Goal: Task Accomplishment & Management: Use online tool/utility

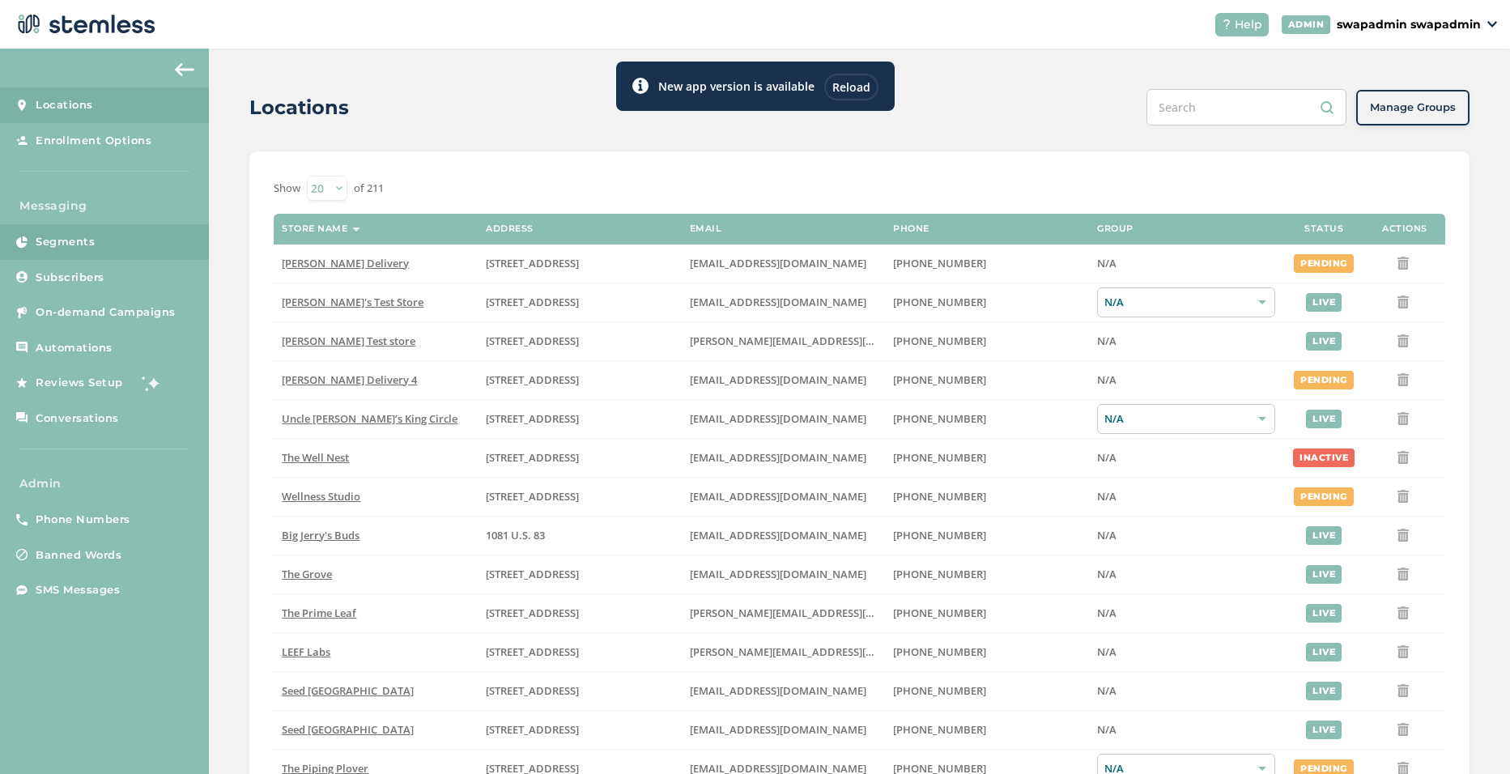
click at [83, 248] on span "Segments" at bounding box center [65, 242] width 59 height 16
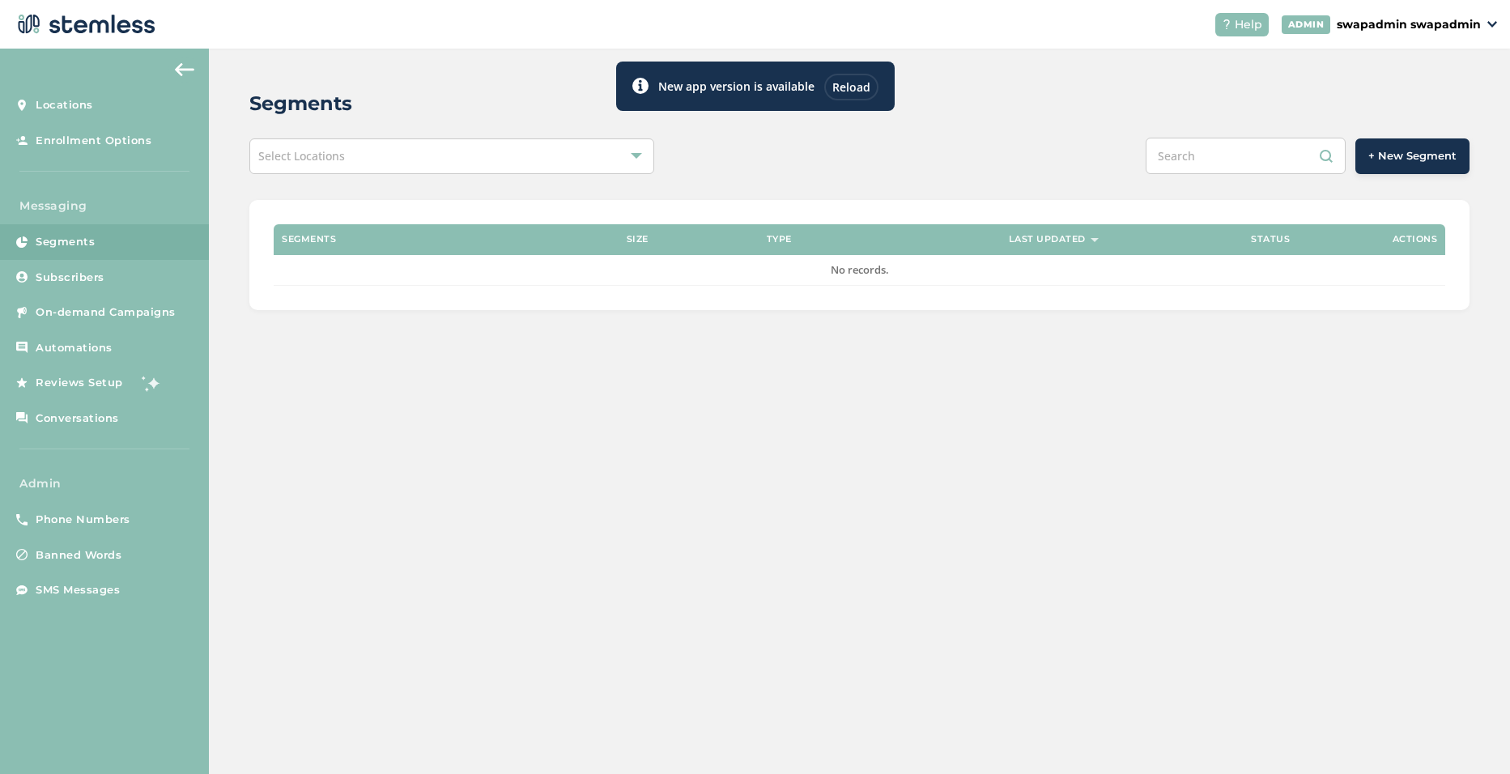
click at [850, 88] on div "Reload" at bounding box center [851, 87] width 54 height 27
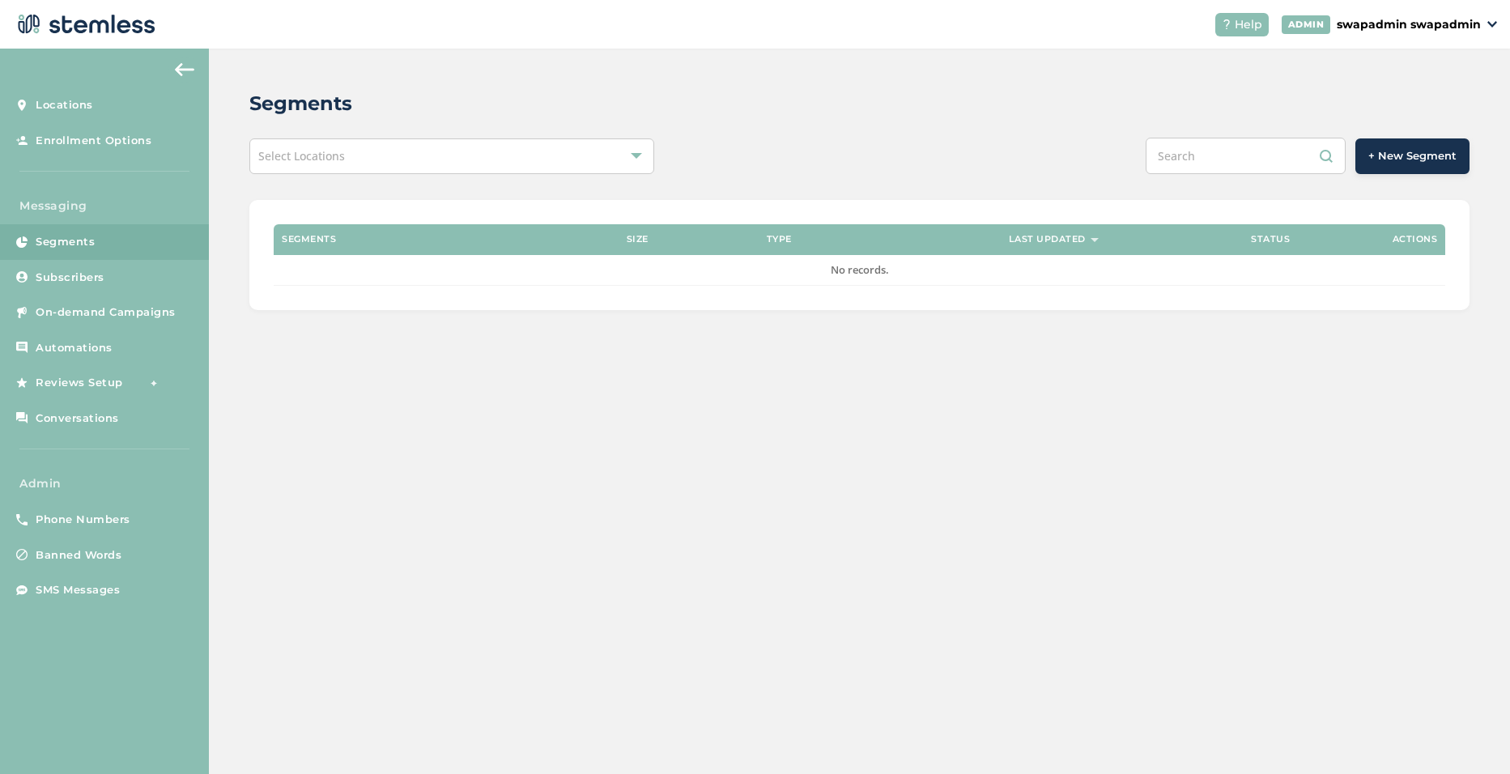
click at [534, 148] on div "Select Locations" at bounding box center [451, 156] width 405 height 36
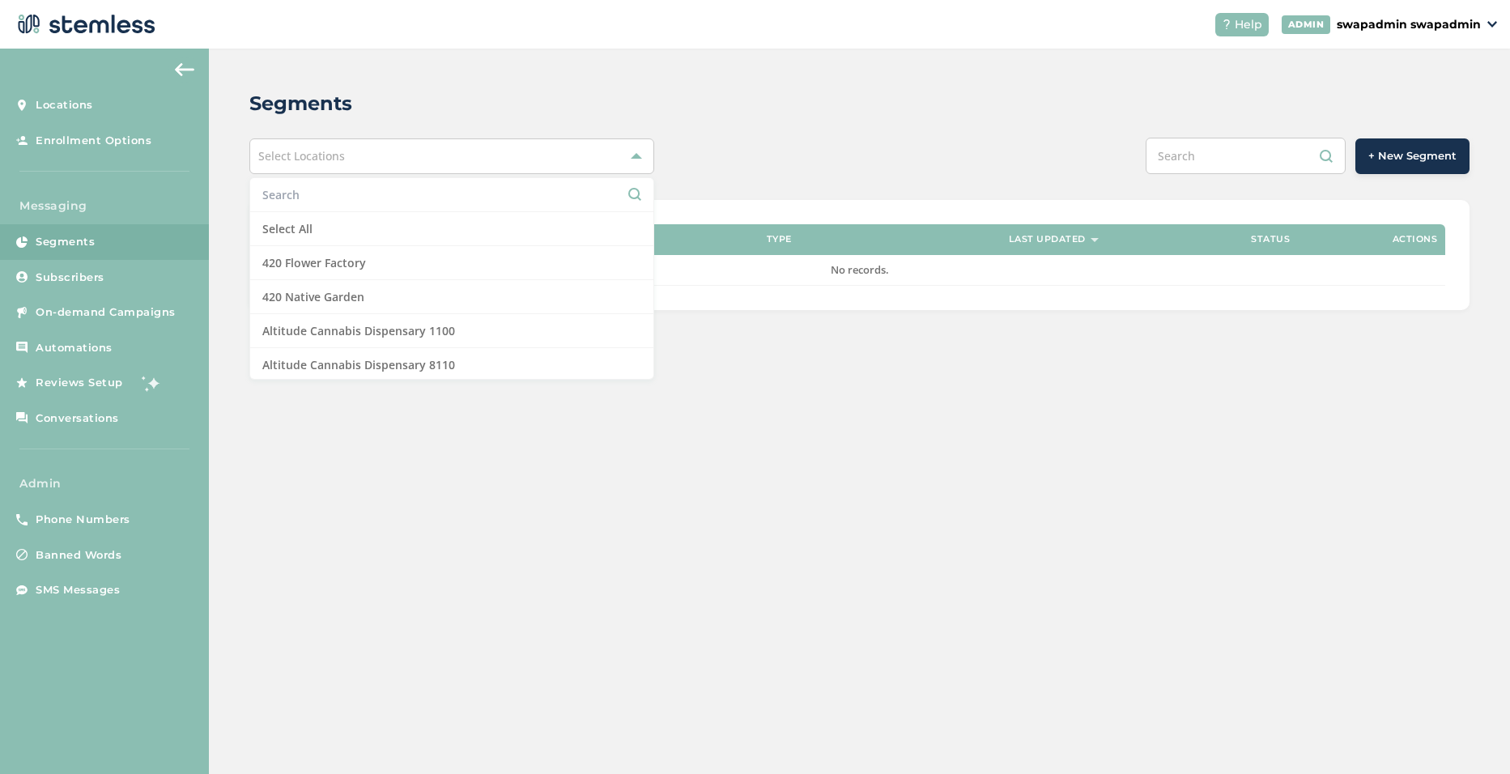
click at [316, 203] on li at bounding box center [451, 195] width 403 height 34
click at [277, 199] on input "text" at bounding box center [451, 194] width 379 height 17
type input "dispo"
click at [896, 103] on div "Segments" at bounding box center [852, 103] width 1207 height 29
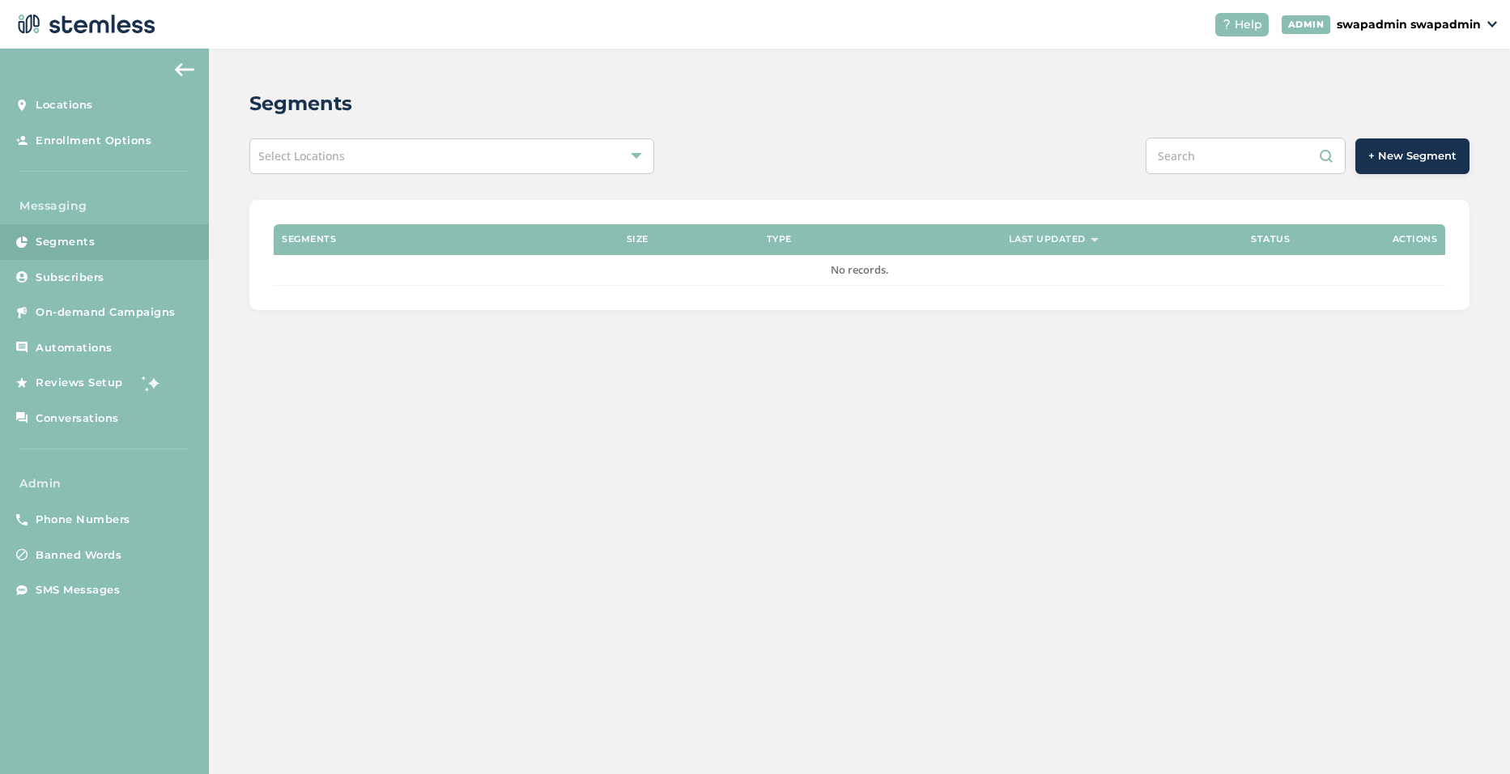
click at [1419, 24] on p "swapadmin swapadmin" at bounding box center [1409, 24] width 144 height 17
click at [1437, 118] on span "Impersonate" at bounding box center [1439, 117] width 79 height 16
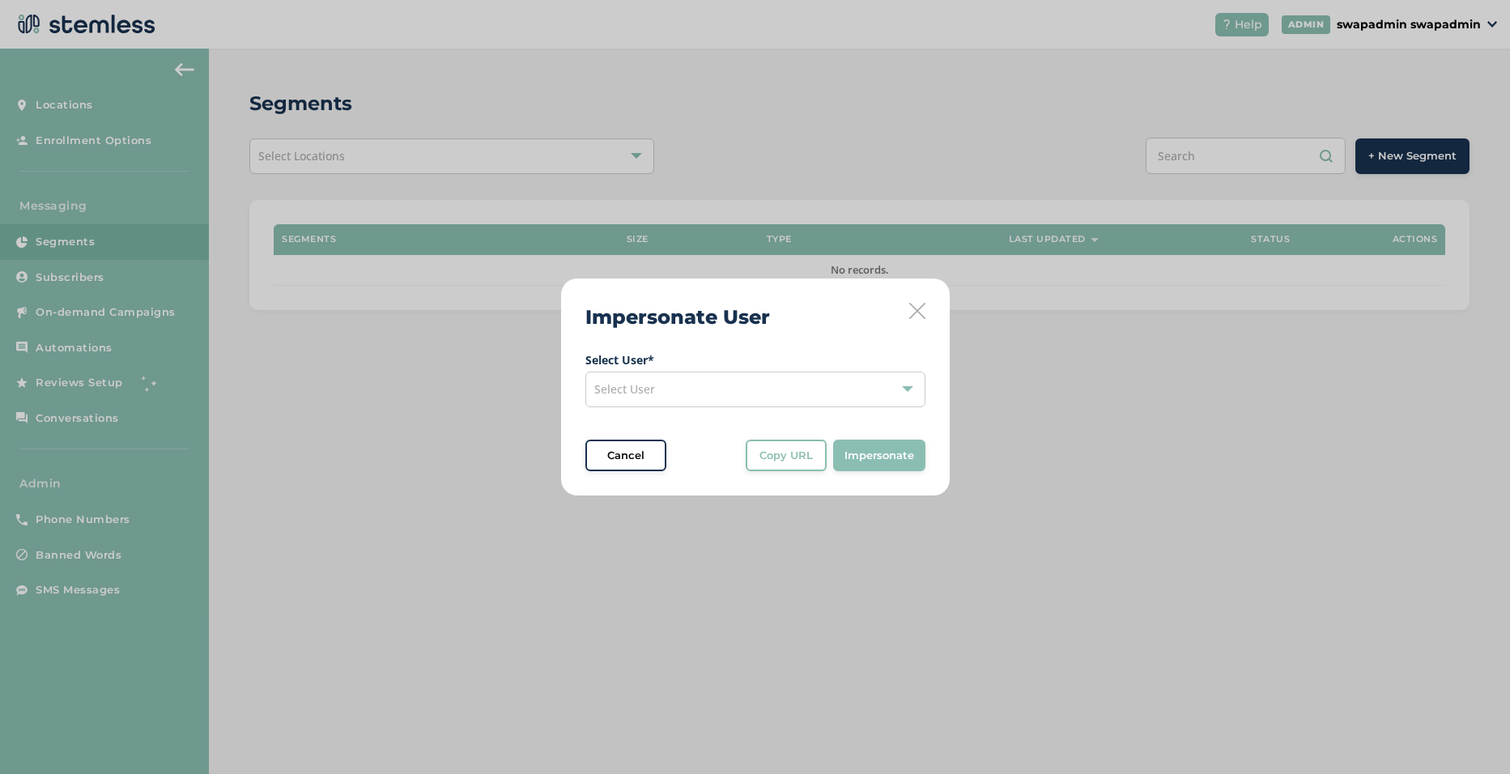
click at [624, 383] on span "Select User" at bounding box center [624, 388] width 61 height 15
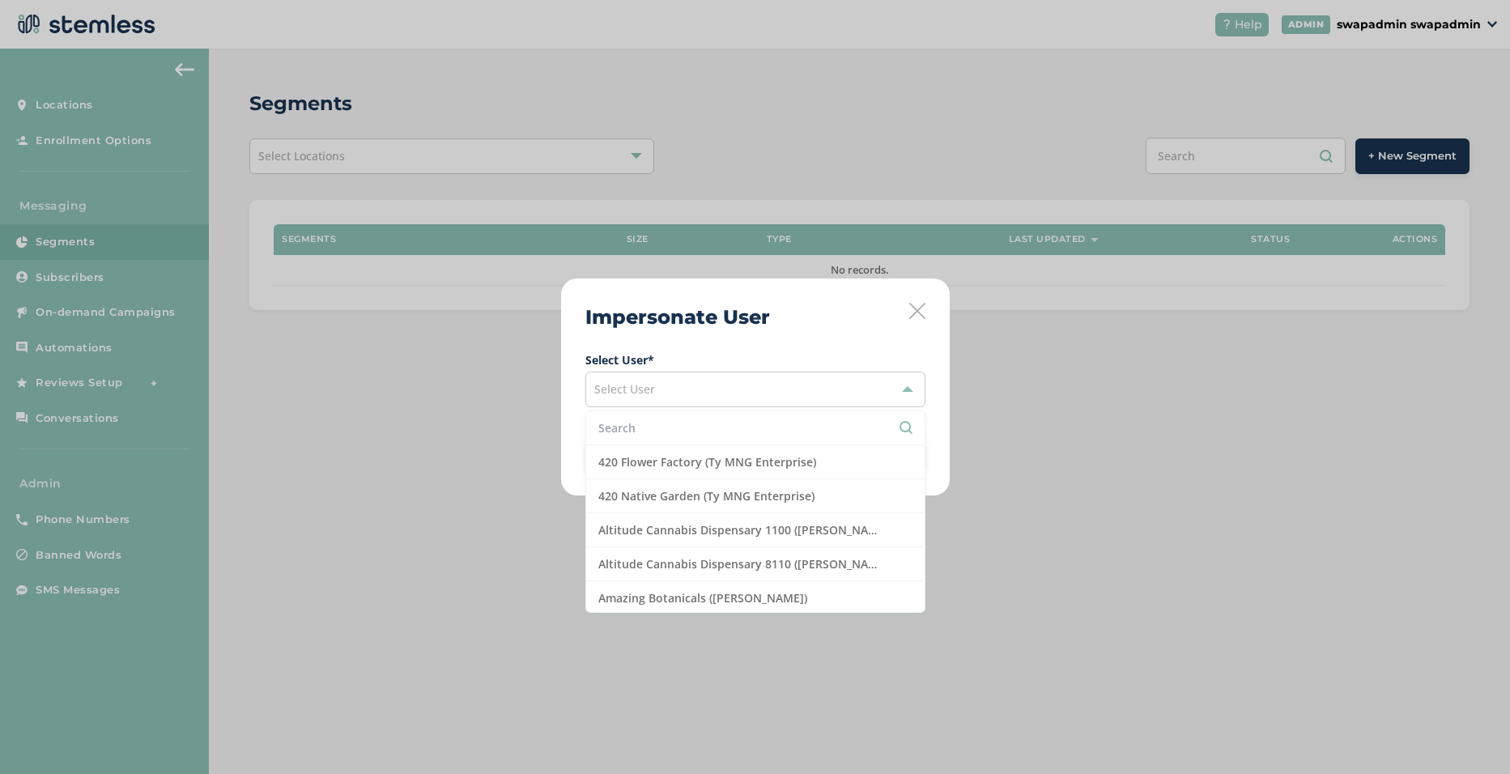
click at [628, 423] on input "text" at bounding box center [755, 427] width 314 height 17
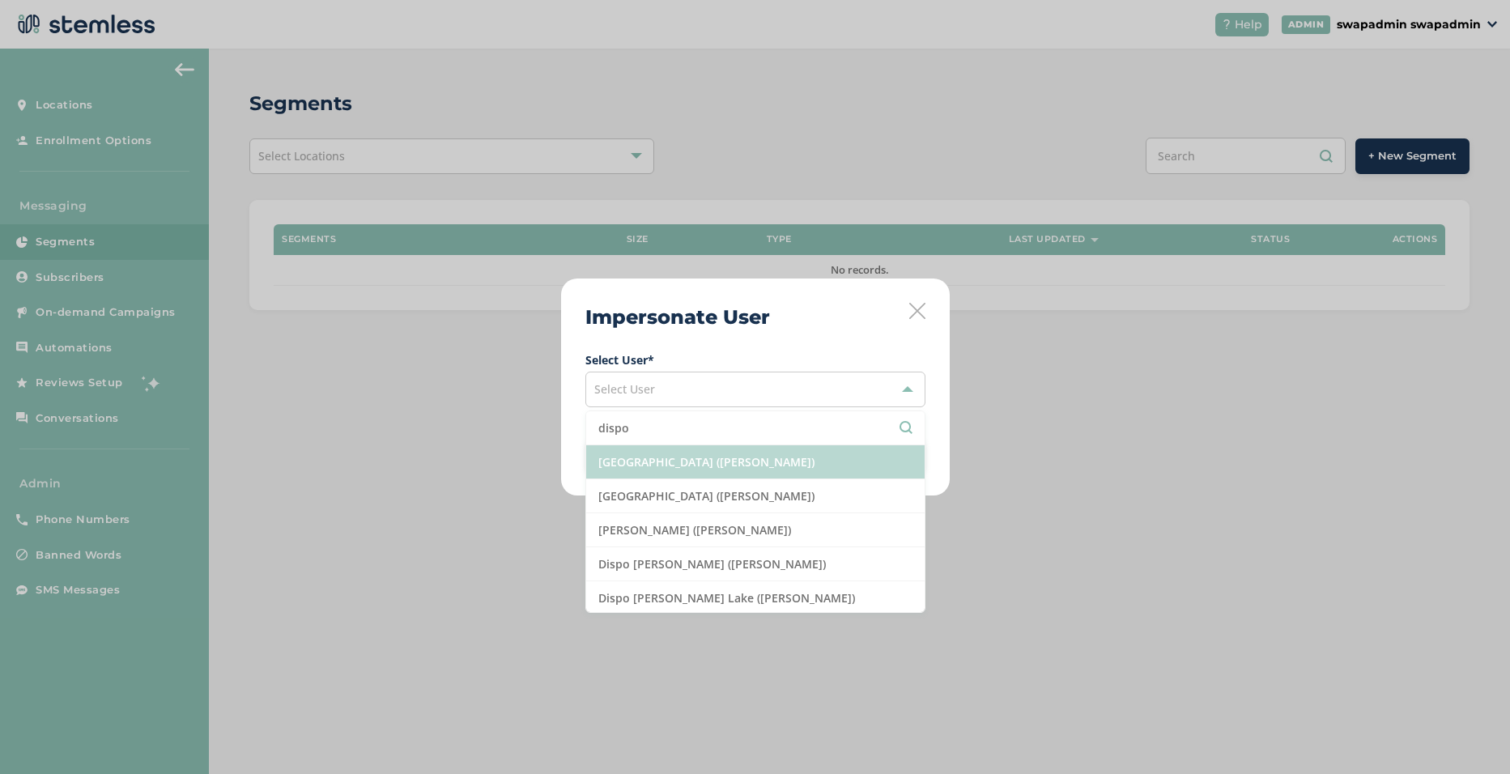
type input "dispo"
click at [779, 462] on li "Dispo Bay City North (Ryan Stewart)" at bounding box center [755, 462] width 338 height 34
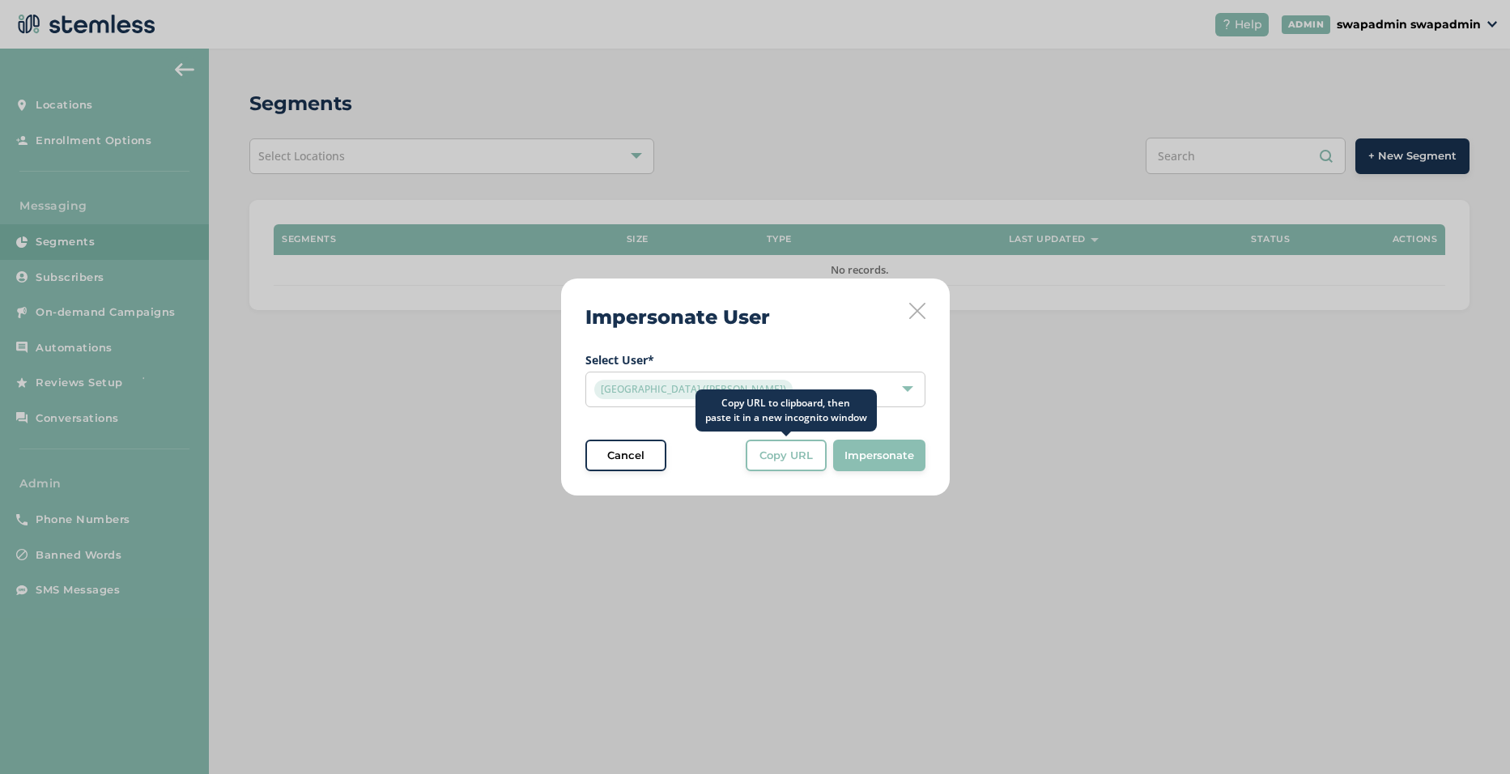
click at [779, 462] on span "Copy URL" at bounding box center [786, 456] width 53 height 16
